Goal: Task Accomplishment & Management: Manage account settings

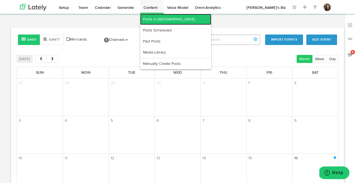
click at [152, 17] on link "Posts in [GEOGRAPHIC_DATA]" at bounding box center [175, 19] width 71 height 11
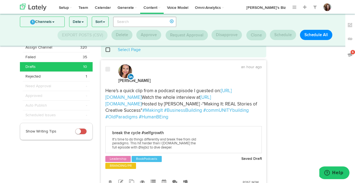
scroll to position [12, 0]
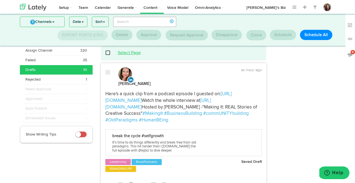
click at [131, 54] on link "Select Page" at bounding box center [129, 53] width 23 height 4
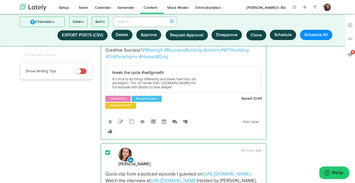
scroll to position [75, 0]
click at [143, 125] on icon at bounding box center [142, 122] width 5 height 5
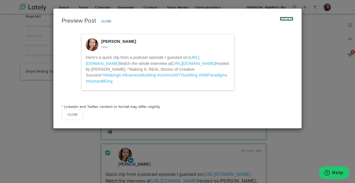
click at [287, 19] on link "Refresh" at bounding box center [287, 19] width 14 height 4
click at [107, 23] on button "Close" at bounding box center [106, 21] width 17 height 9
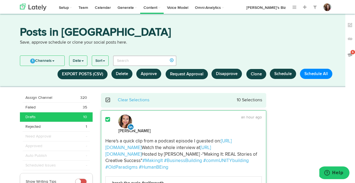
scroll to position [0, 0]
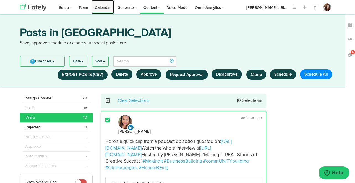
click at [106, 6] on link "Calendar" at bounding box center [102, 7] width 23 height 14
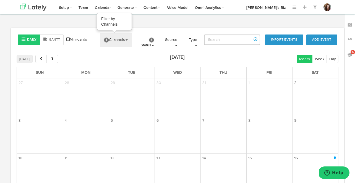
click at [119, 38] on link "1 Channels" at bounding box center [116, 40] width 32 height 14
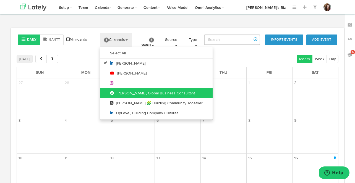
click at [121, 91] on link "[PERSON_NAME], Global Business Consultant" at bounding box center [156, 93] width 112 height 10
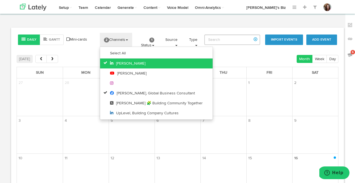
click at [123, 61] on link "[PERSON_NAME]" at bounding box center [156, 64] width 112 height 10
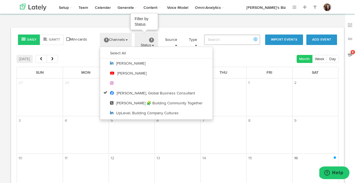
click at [150, 37] on link "1 Status" at bounding box center [146, 42] width 23 height 19
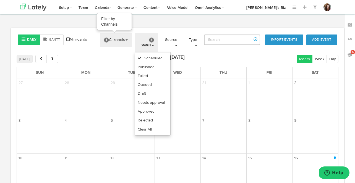
click at [120, 39] on link "1 Channels" at bounding box center [116, 40] width 32 height 14
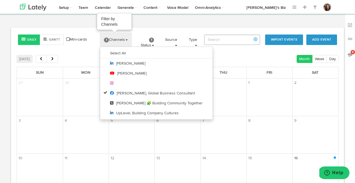
click at [120, 39] on link "1 Channels" at bounding box center [116, 40] width 32 height 14
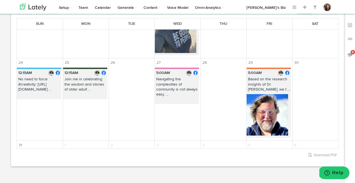
scroll to position [200, 0]
click at [43, 79] on p "No need to force #creativity: [URL][DOMAIN_NAME] ..." at bounding box center [39, 85] width 44 height 17
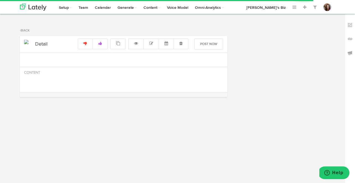
radio input "true"
select select "12"
select select "15"
